Goal: Task Accomplishment & Management: Manage account settings

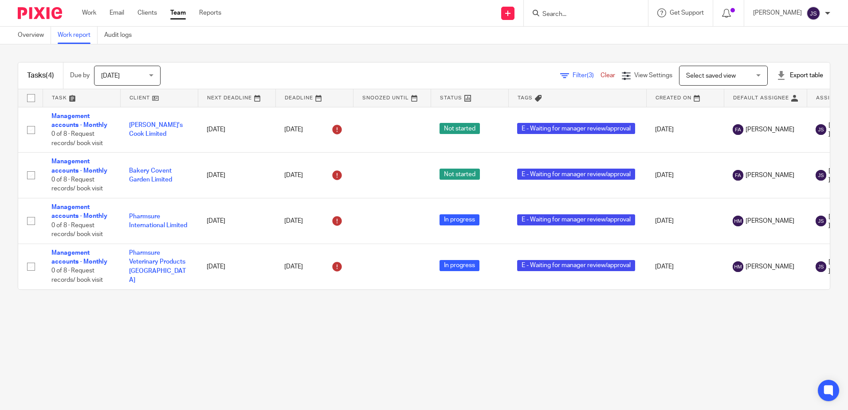
click at [193, 323] on main "Overview Work report Audit logs Tasks (4) Due by Today Today Today Tomorrow Thi…" at bounding box center [424, 205] width 848 height 410
click at [290, 358] on main "Overview Work report Audit logs Tasks (4) Due by Today Today Today Tomorrow Thi…" at bounding box center [424, 205] width 848 height 410
click at [226, 379] on main "Overview Work report Audit logs Tasks (4) Due by Today Today Today Tomorrow Thi…" at bounding box center [424, 205] width 848 height 410
click at [632, 363] on main "Overview Work report Audit logs Tasks (4) Due by Today Today Today Tomorrow Thi…" at bounding box center [424, 205] width 848 height 410
click at [66, 353] on main "Overview Work report Audit logs Tasks (4) Due by [DATE] [DATE] [DATE] [DATE] Th…" at bounding box center [424, 205] width 848 height 410
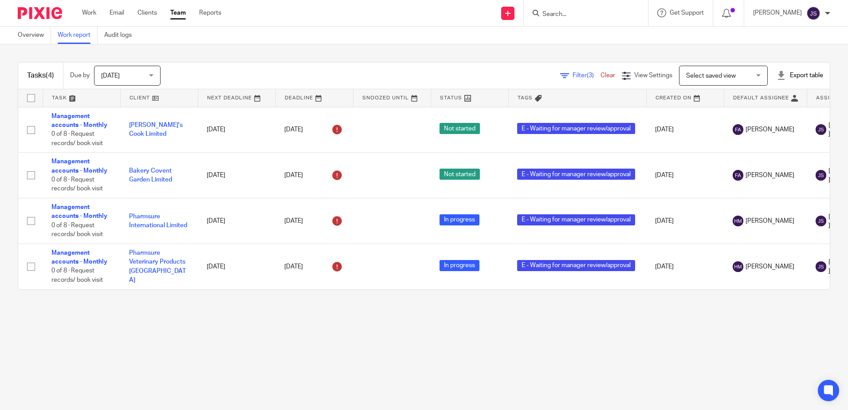
click at [186, 377] on main "Overview Work report Audit logs Tasks (4) Due by [DATE] [DATE] [DATE] [DATE] Th…" at bounding box center [424, 205] width 848 height 410
click at [261, 354] on main "Overview Work report Audit logs Tasks (4) Due by Today Today Today Tomorrow Thi…" at bounding box center [424, 205] width 848 height 410
click at [329, 367] on main "Overview Work report Audit logs Tasks (4) Due by Today Today Today Tomorrow Thi…" at bounding box center [424, 205] width 848 height 410
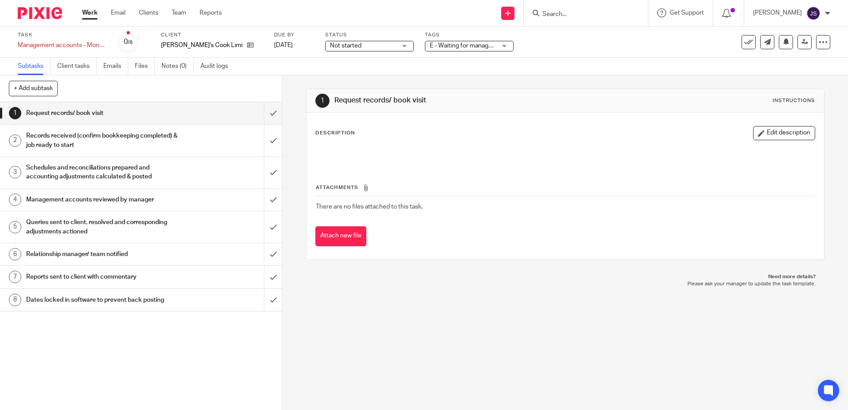
click at [450, 45] on span "E - Waiting for manager review/approval" at bounding box center [484, 46] width 109 height 6
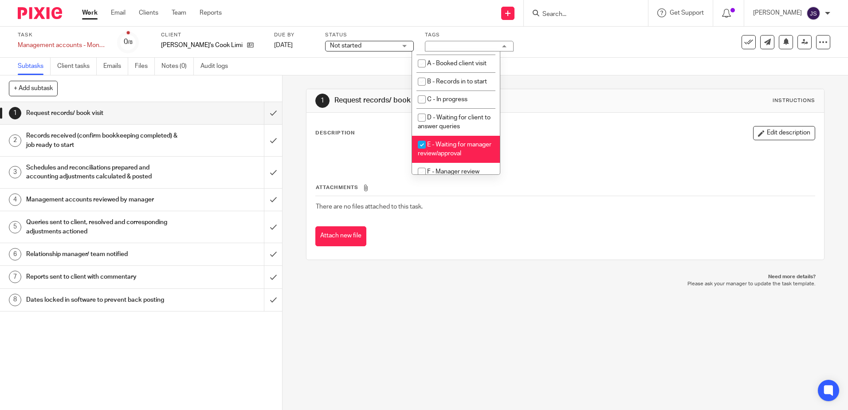
scroll to position [44, 0]
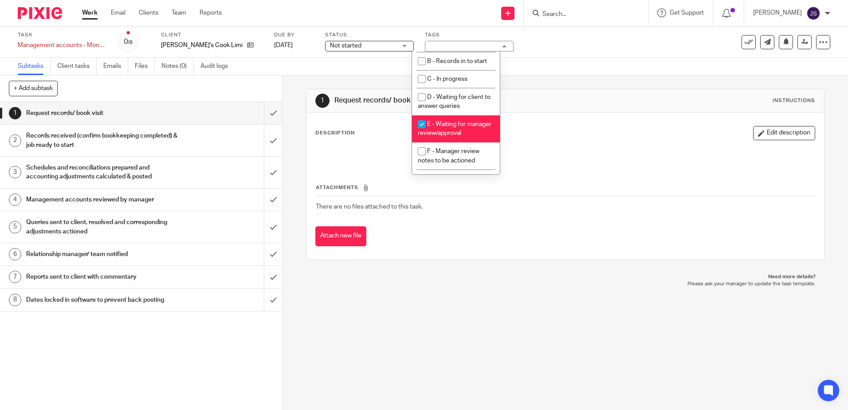
click at [471, 115] on li "E - Waiting for manager review/approval" at bounding box center [456, 128] width 88 height 27
checkbox input "false"
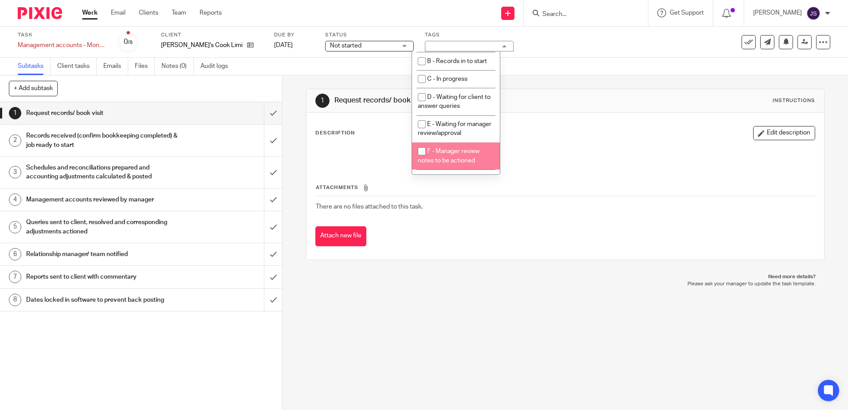
click at [465, 164] on span "F - Manager review notes to be actioned" at bounding box center [449, 156] width 62 height 16
checkbox input "true"
click at [572, 89] on div "1 Request records/ book visit Instructions Description Edit description Attachm…" at bounding box center [565, 174] width 518 height 171
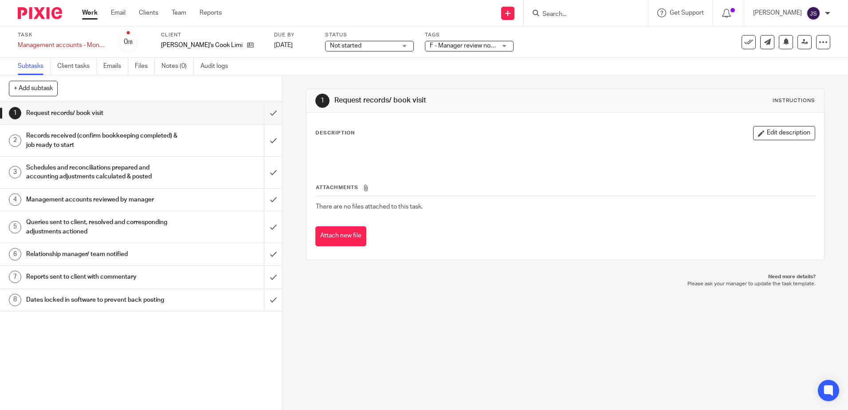
click at [135, 200] on h1 "Management accounts reviewed by manager" at bounding box center [102, 199] width 153 height 13
drag, startPoint x: 747, startPoint y: 134, endPoint x: 723, endPoint y: 134, distance: 24.4
click at [758, 134] on icon "button" at bounding box center [761, 133] width 7 height 7
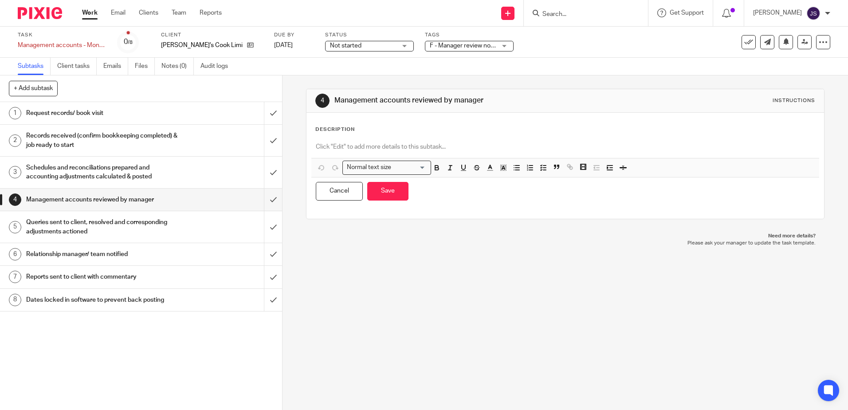
click at [447, 142] on p at bounding box center [565, 146] width 499 height 9
click at [390, 186] on button "Save" at bounding box center [387, 191] width 41 height 19
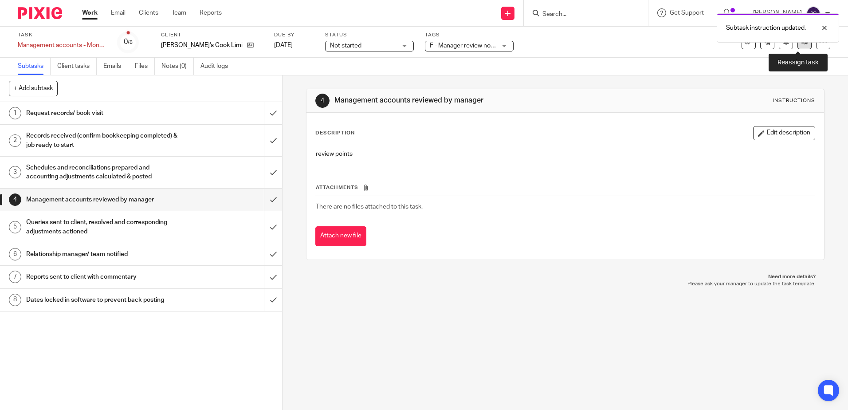
click at [802, 43] on icon at bounding box center [805, 42] width 7 height 7
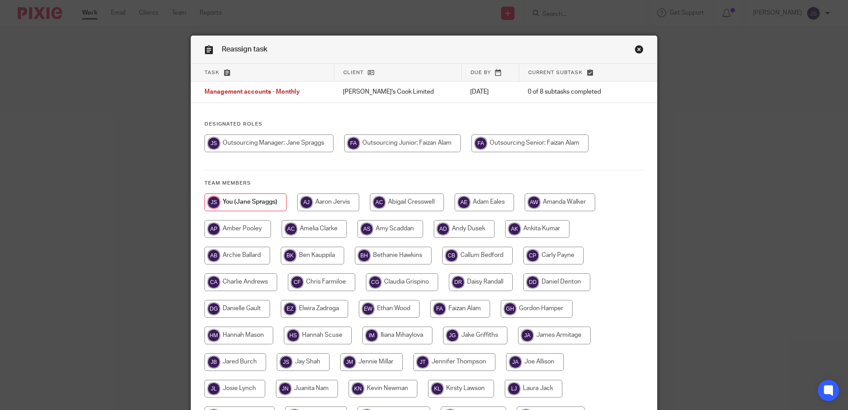
click at [446, 143] on input "radio" at bounding box center [402, 143] width 117 height 18
radio input "true"
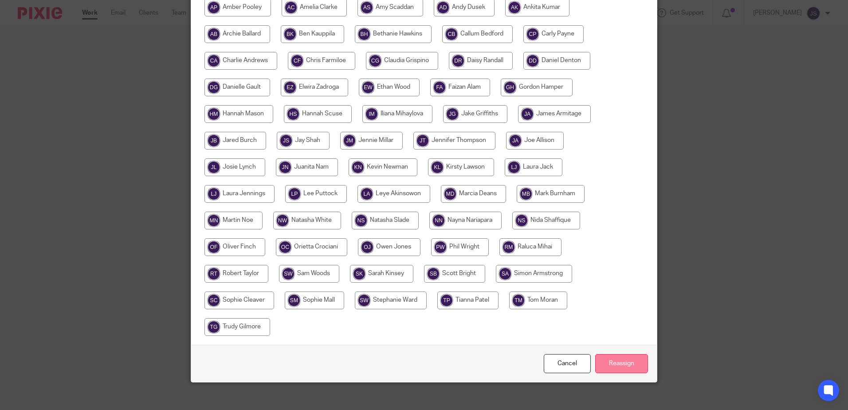
scroll to position [229, 0]
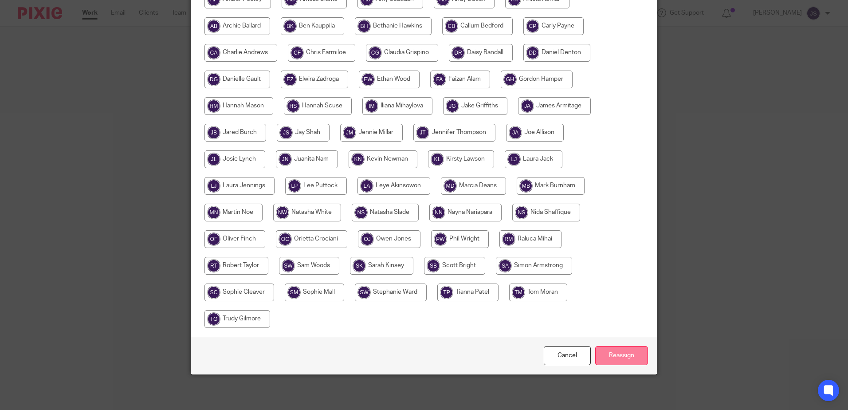
click at [607, 359] on input "Reassign" at bounding box center [621, 355] width 53 height 19
